Goal: Task Accomplishment & Management: Complete application form

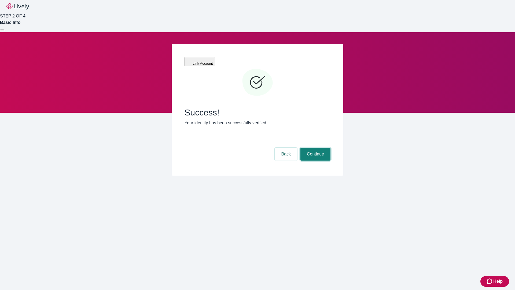
click at [315, 147] on button "Continue" at bounding box center [315, 153] width 30 height 13
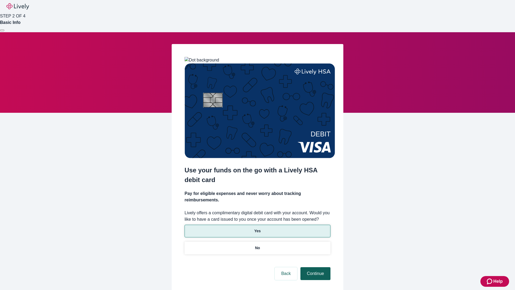
click at [257, 245] on p "No" at bounding box center [257, 248] width 5 height 6
click at [315, 267] on button "Continue" at bounding box center [315, 273] width 30 height 13
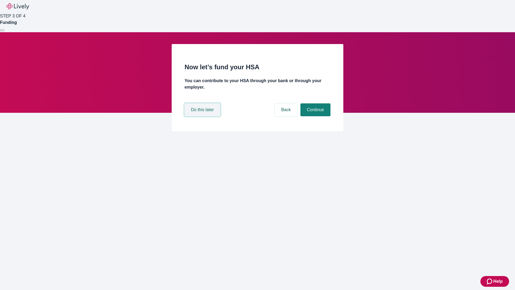
click at [203, 116] on button "Do this later" at bounding box center [202, 109] width 36 height 13
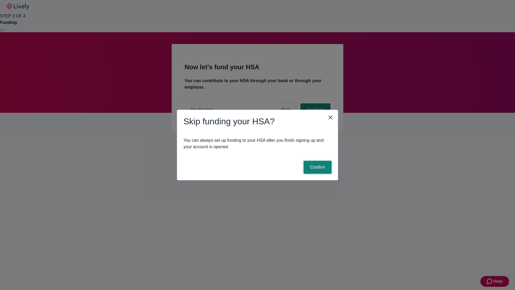
click at [317, 167] on button "Confirm" at bounding box center [318, 167] width 28 height 13
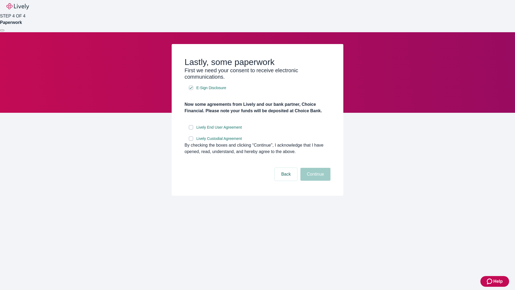
click at [191, 129] on input "Lively End User Agreement" at bounding box center [191, 127] width 4 height 4
checkbox input "true"
click at [191, 141] on input "Lively Custodial Agreement" at bounding box center [191, 138] width 4 height 4
checkbox input "true"
click at [315, 180] on button "Continue" at bounding box center [315, 174] width 30 height 13
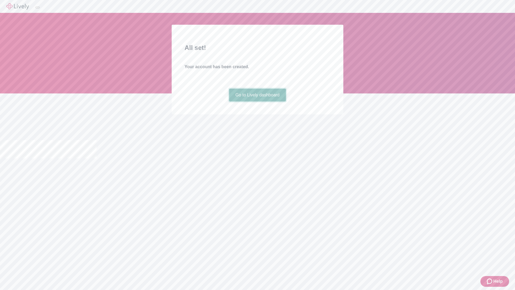
click at [257, 101] on link "Go to Lively dashboard" at bounding box center [257, 94] width 57 height 13
